Goal: Check status: Check status

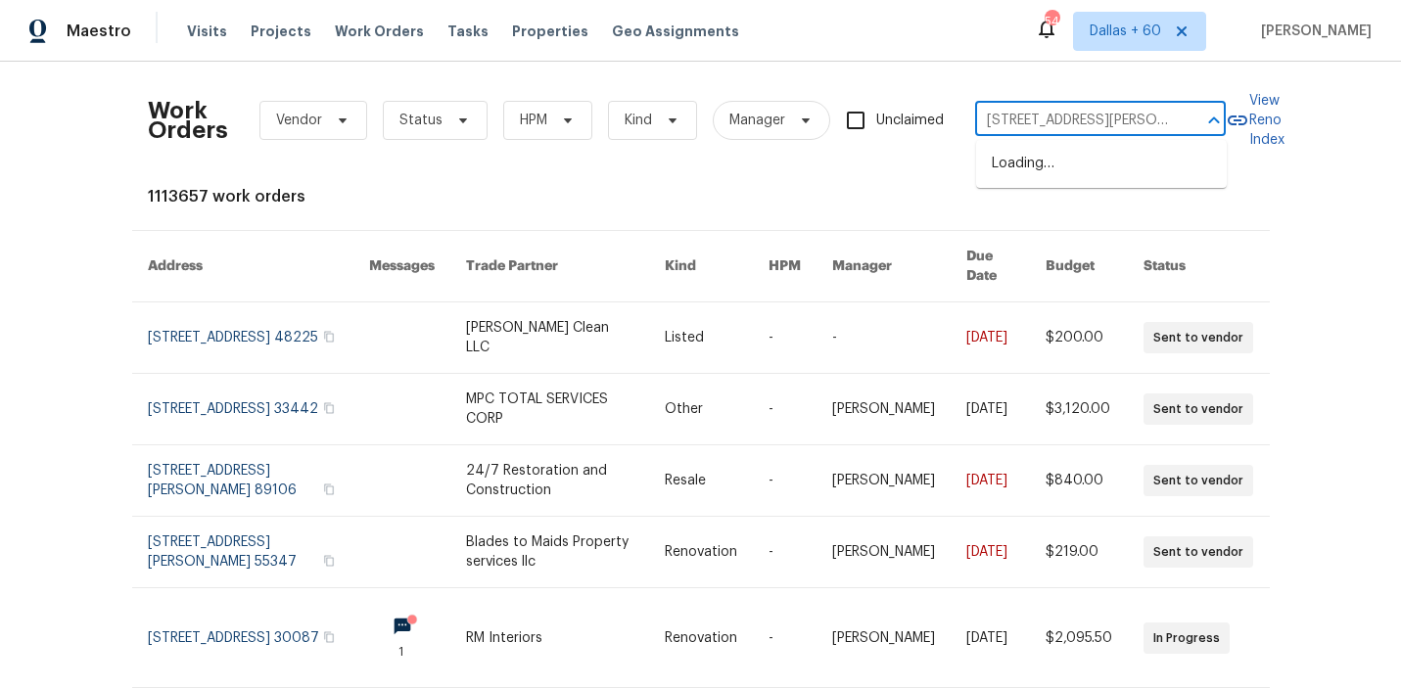
scroll to position [0, 68]
click at [1023, 167] on li "[STREET_ADDRESS][PERSON_NAME]" at bounding box center [1101, 174] width 251 height 53
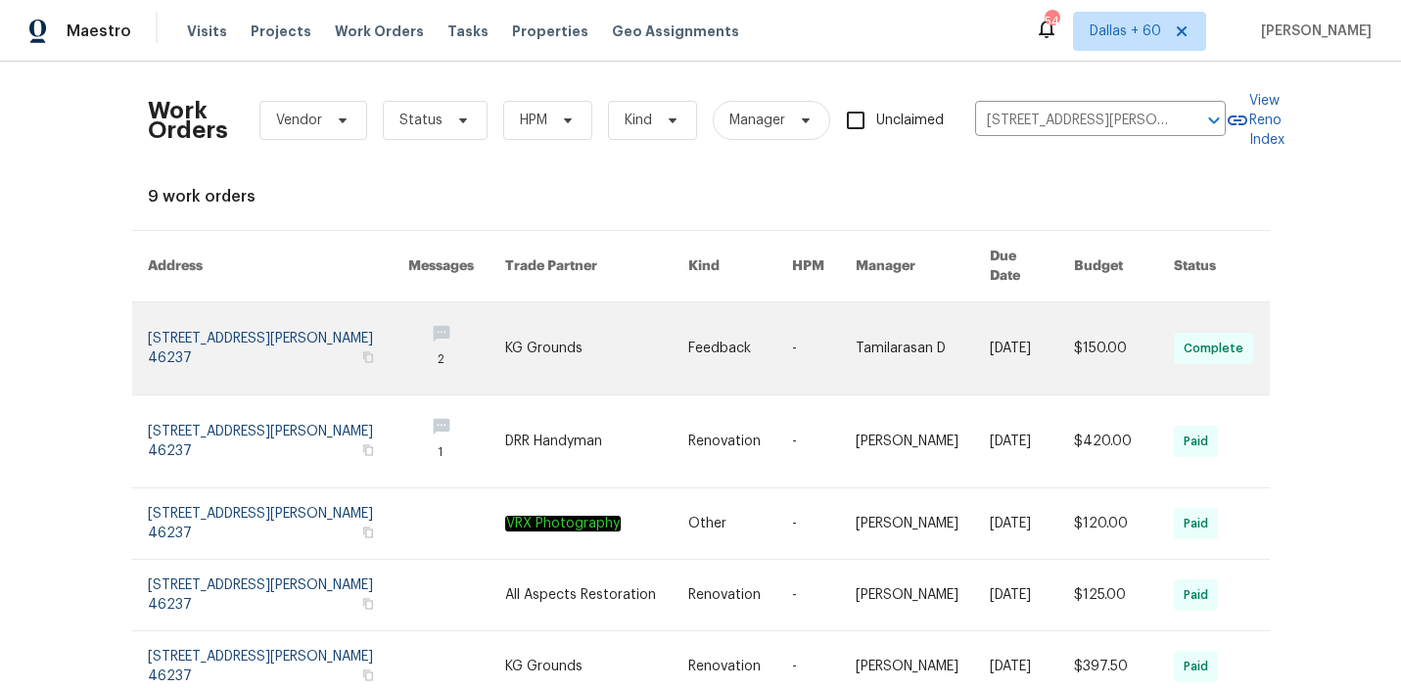
click at [606, 365] on link at bounding box center [597, 348] width 184 height 92
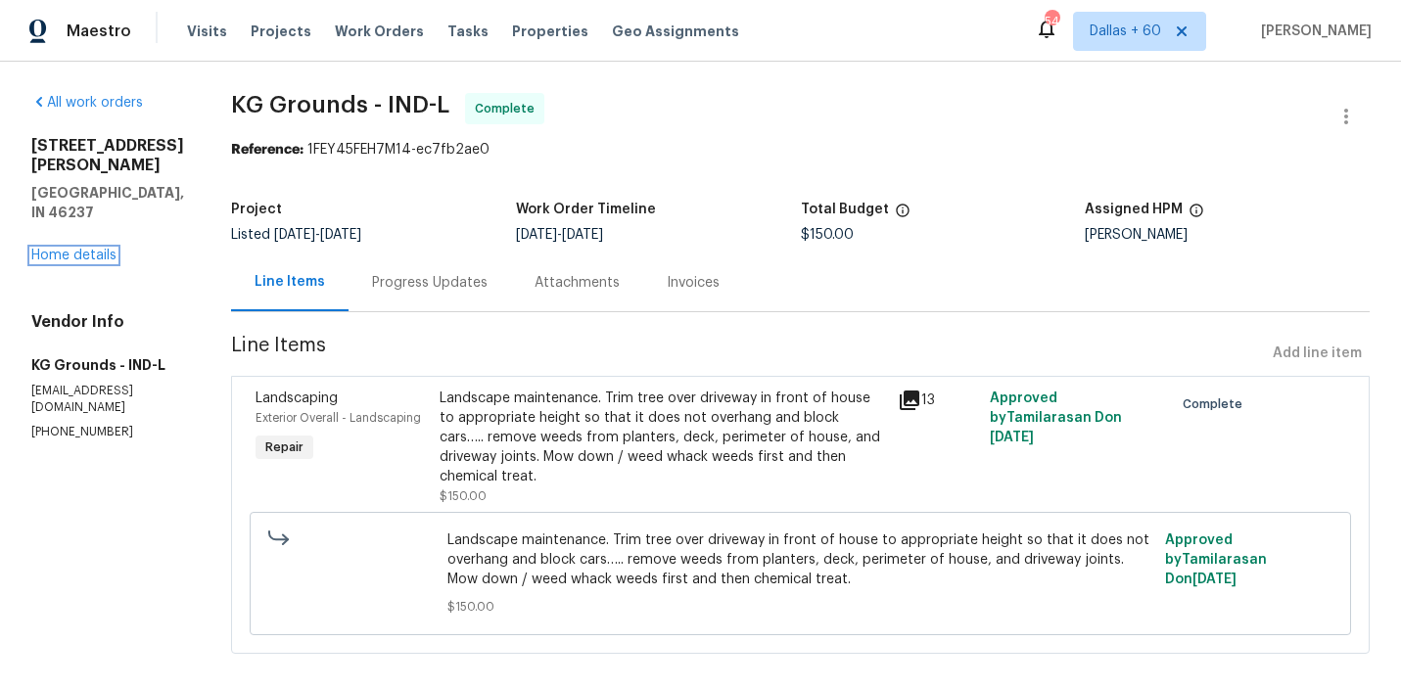
click at [78, 249] on link "Home details" at bounding box center [73, 256] width 85 height 14
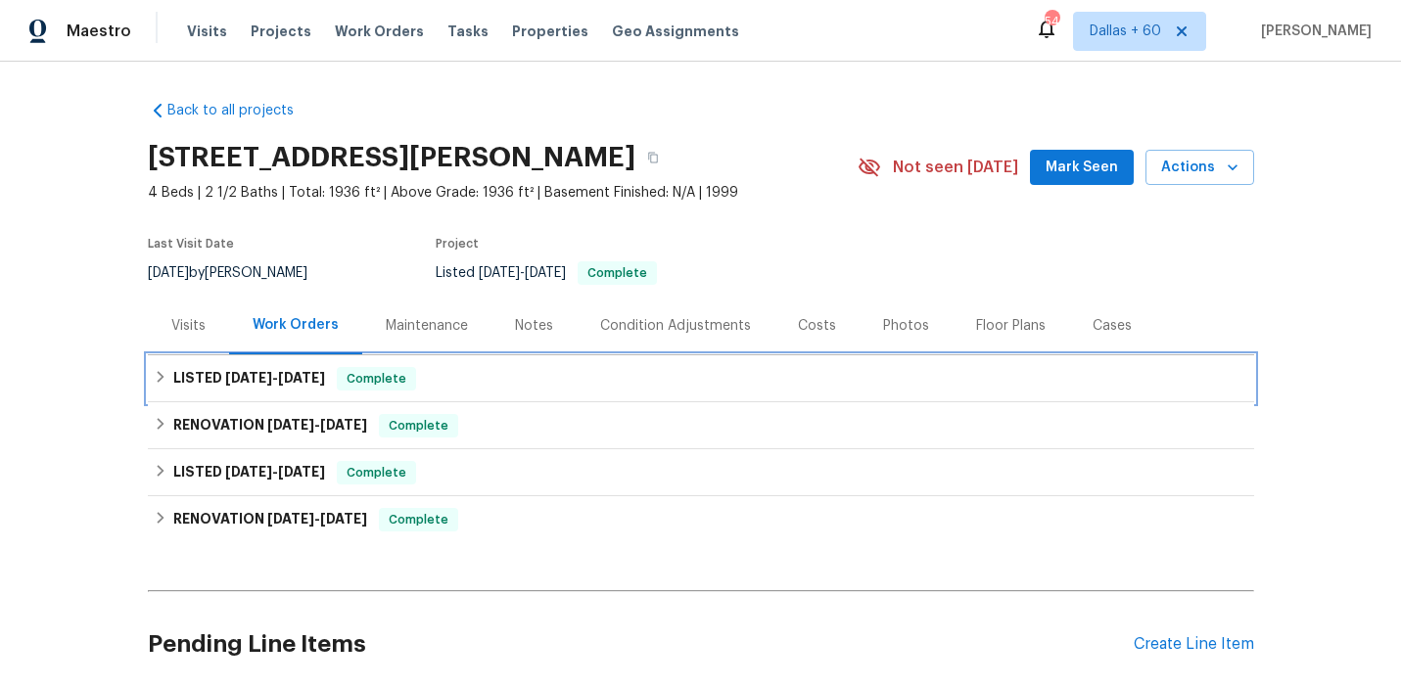
click at [523, 379] on div "LISTED [DATE] - [DATE] Complete" at bounding box center [701, 378] width 1094 height 23
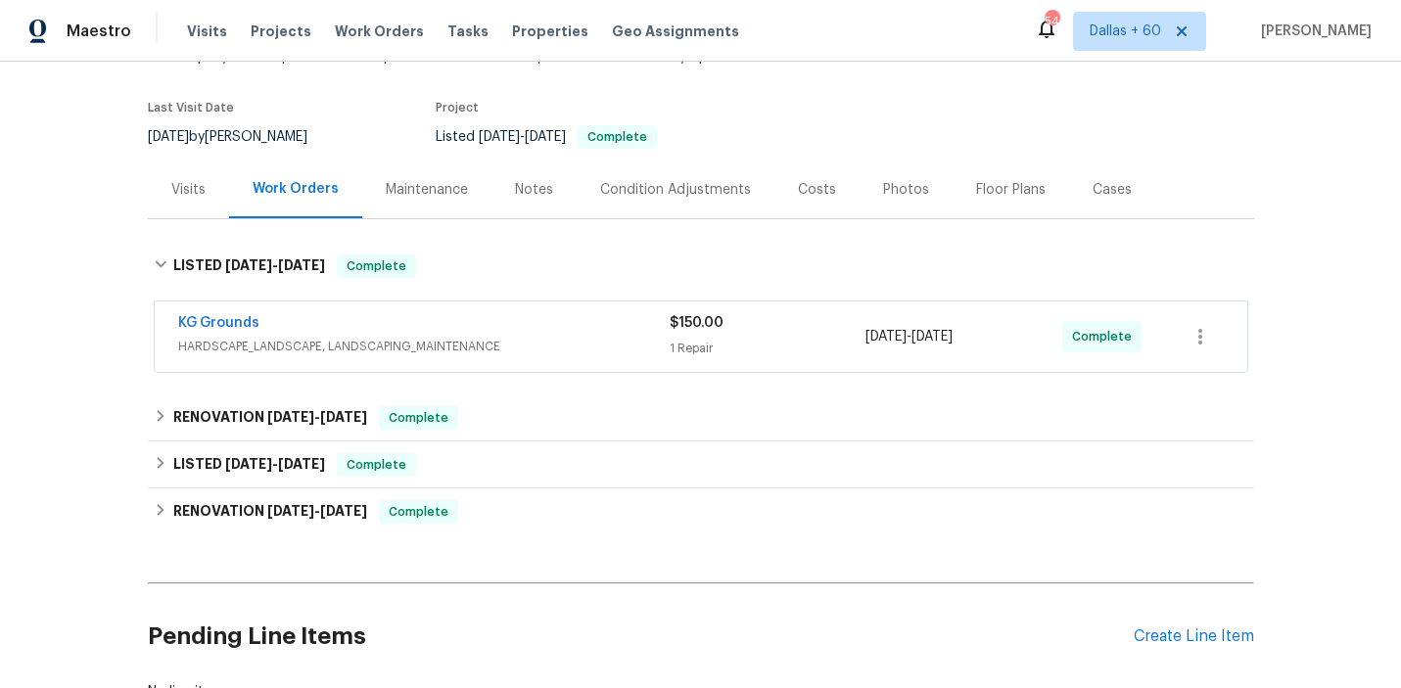
click at [562, 339] on span "HARDSCAPE_LANDSCAPE, LANDSCAPING_MAINTENANCE" at bounding box center [423, 347] width 491 height 20
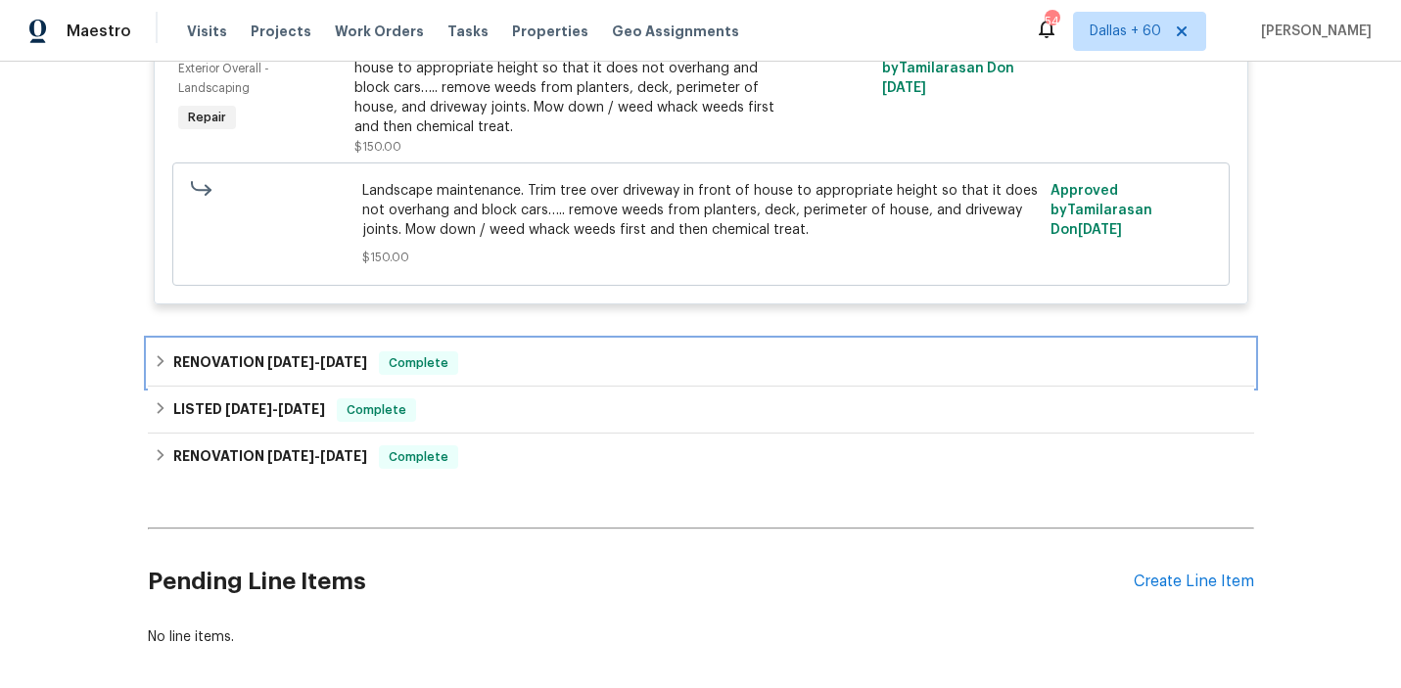
click at [562, 340] on div "RENOVATION [DATE] - [DATE] Complete" at bounding box center [701, 363] width 1106 height 47
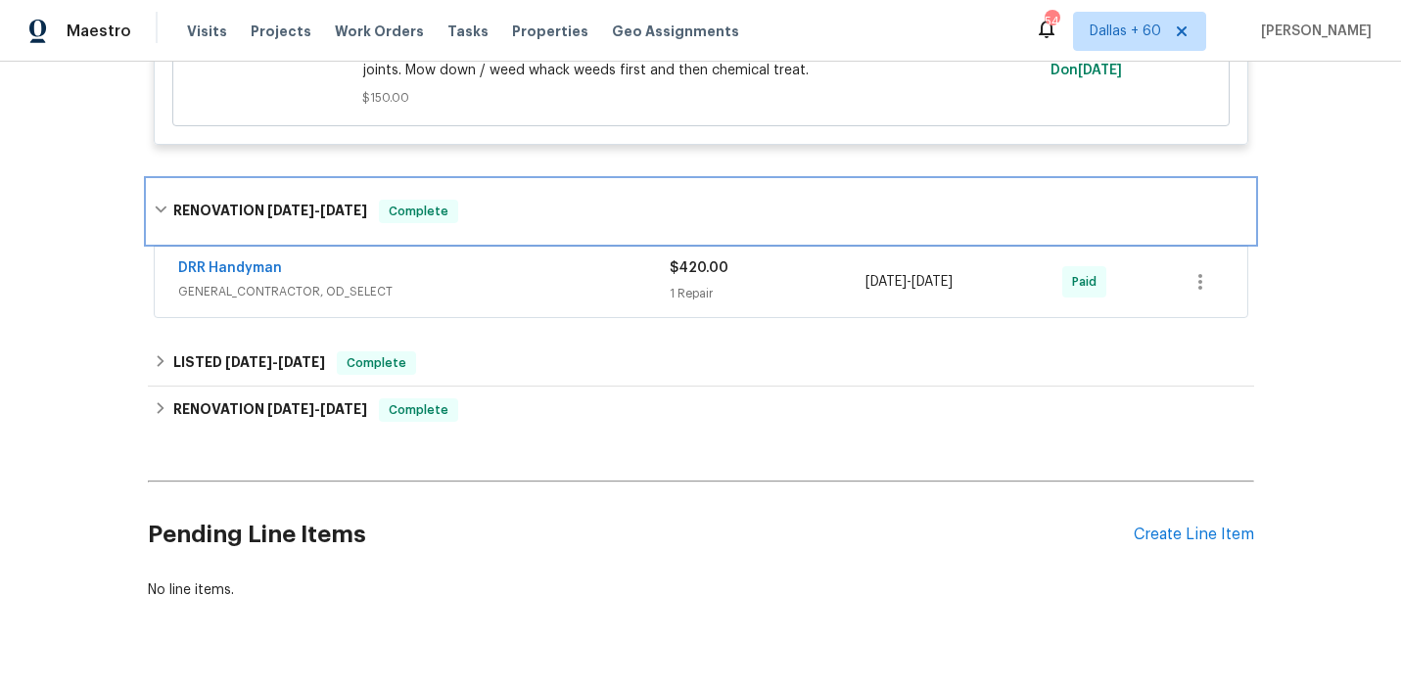
scroll to position [690, 0]
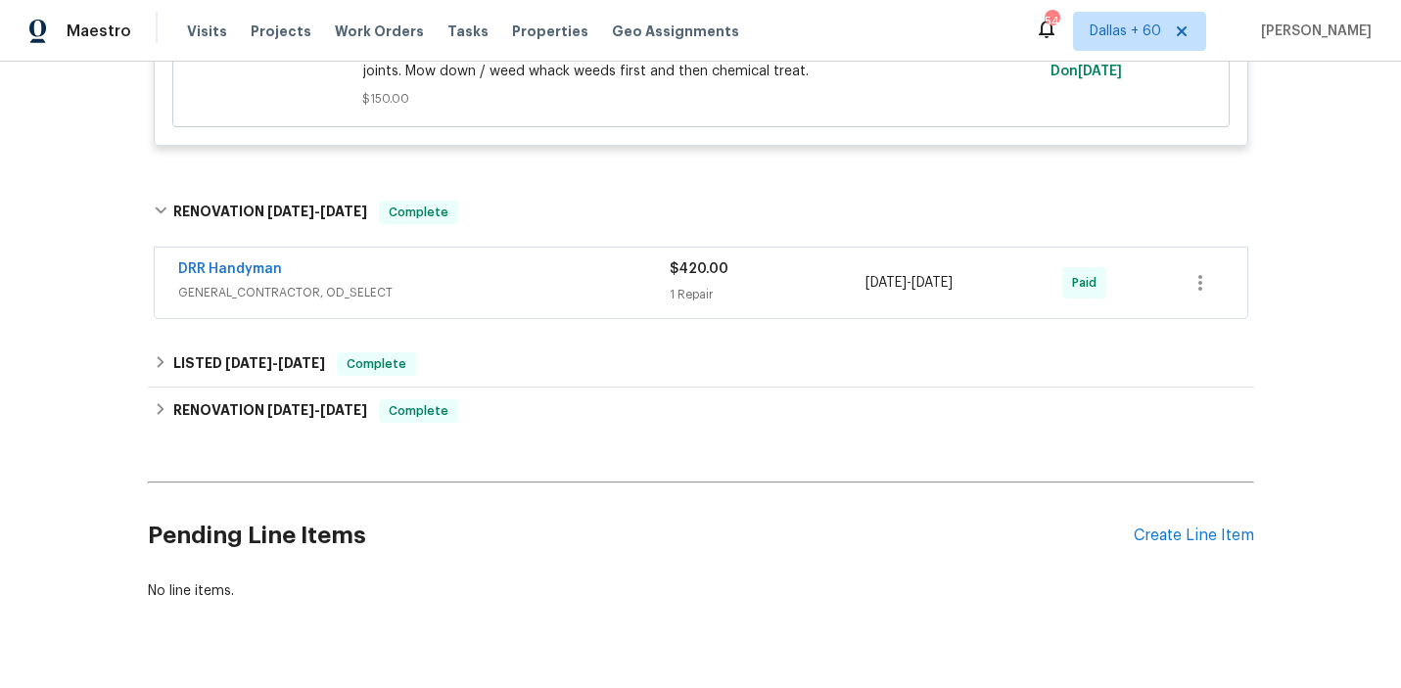
click at [561, 286] on span "GENERAL_CONTRACTOR, OD_SELECT" at bounding box center [423, 293] width 491 height 20
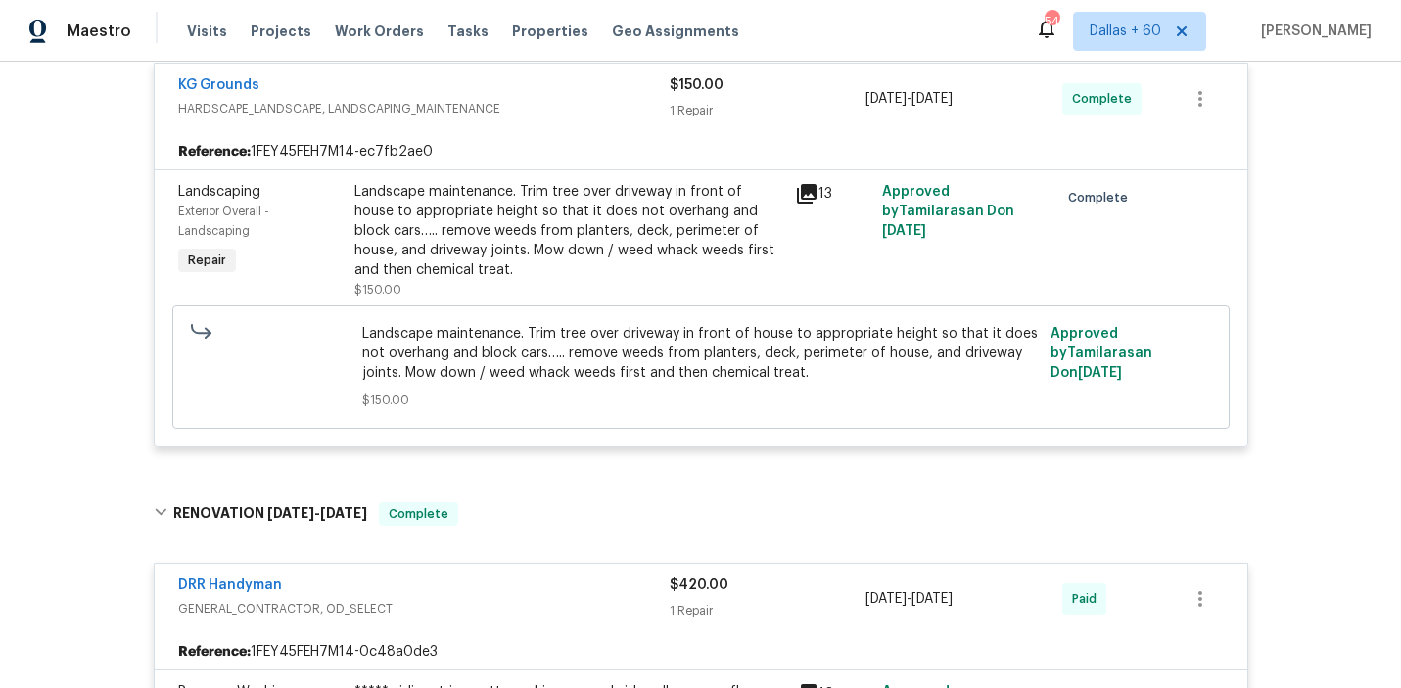
scroll to position [376, 0]
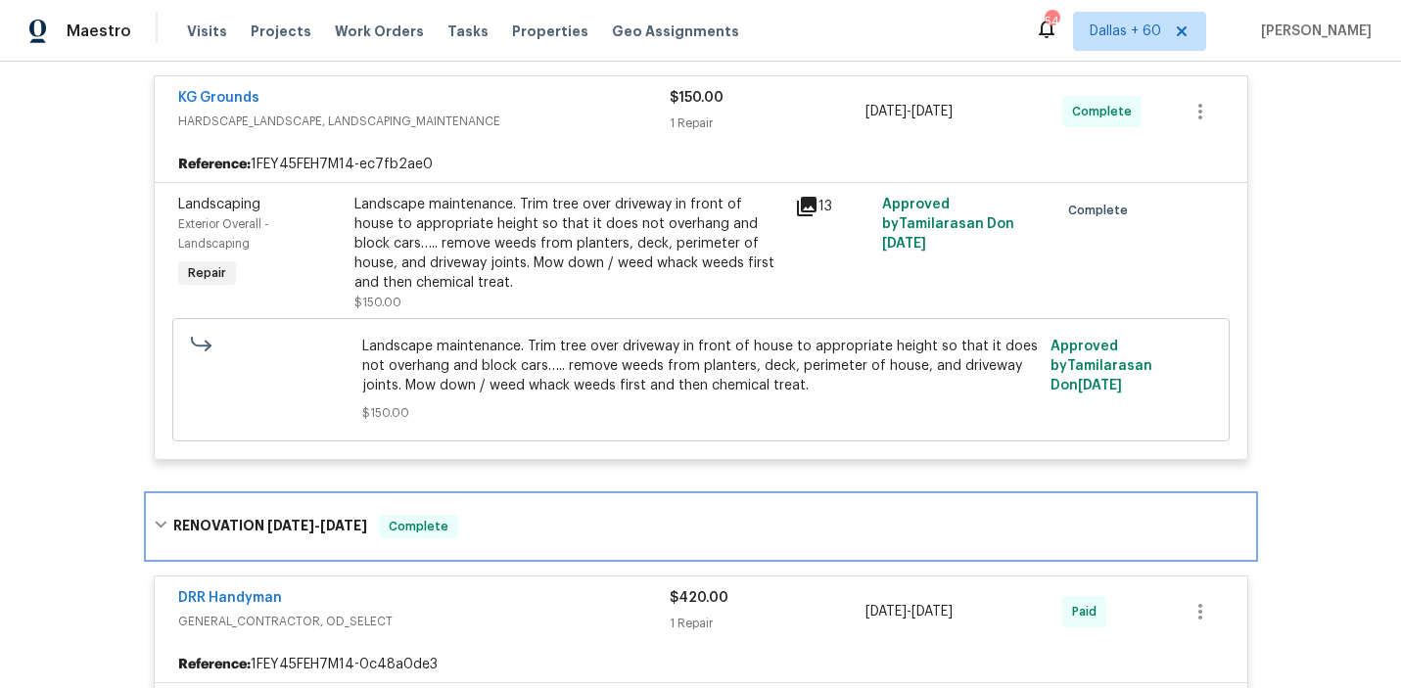
click at [555, 524] on div "RENOVATION [DATE] - [DATE] Complete" at bounding box center [701, 526] width 1094 height 23
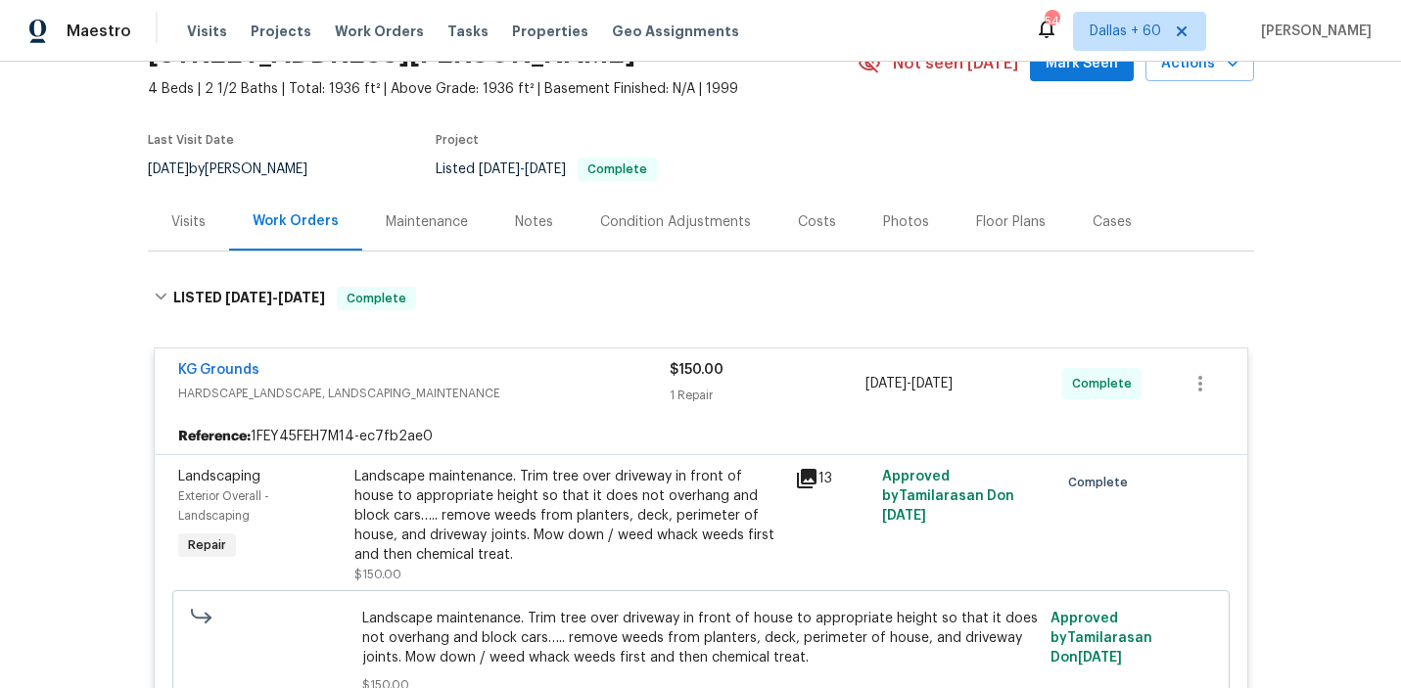
scroll to position [0, 0]
